Goal: Information Seeking & Learning: Learn about a topic

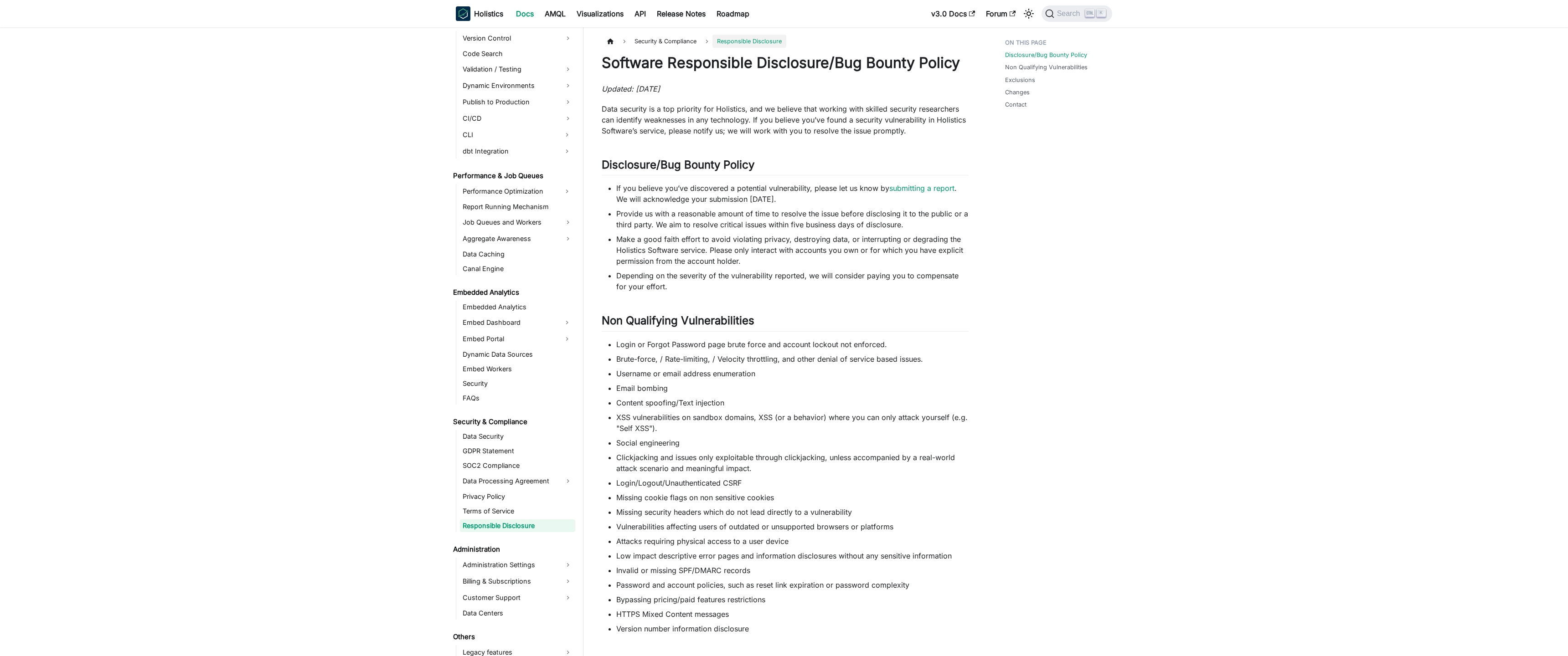
scroll to position [709, 0]
